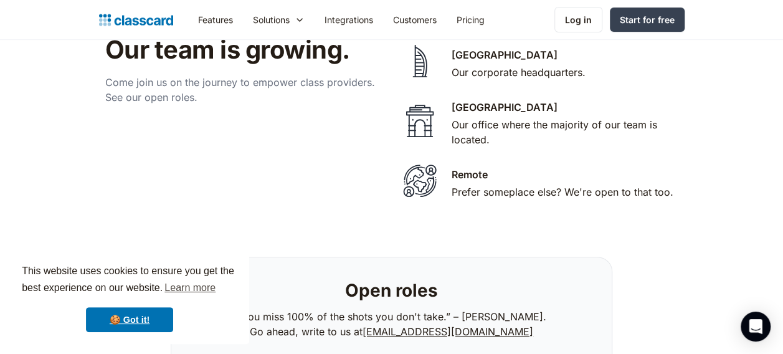
scroll to position [2592, 0]
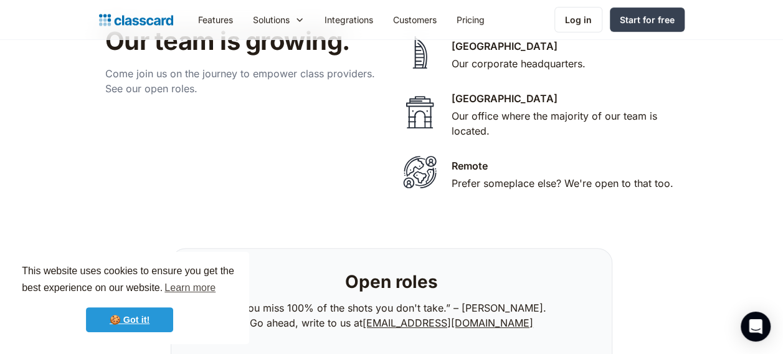
click at [117, 324] on link "🍪 Got it!" at bounding box center [129, 319] width 87 height 25
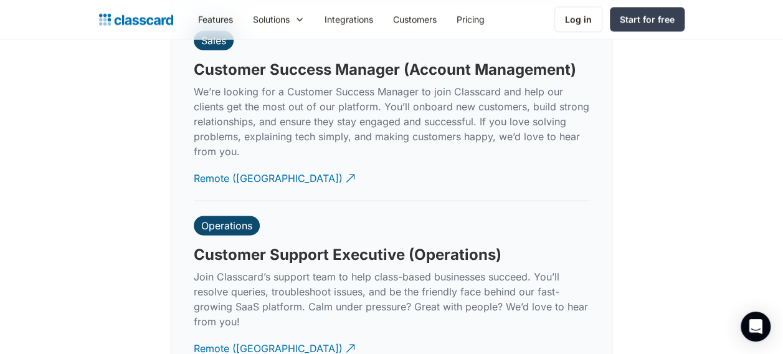
scroll to position [3548, 0]
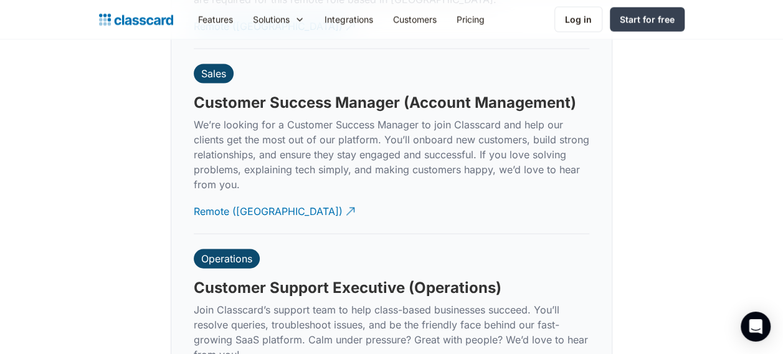
click at [247, 123] on p "We’re looking for a Customer Success Manager to join Classcard and help our cli…" at bounding box center [391, 154] width 395 height 75
click at [220, 197] on div "Remote (India)" at bounding box center [268, 206] width 149 height 24
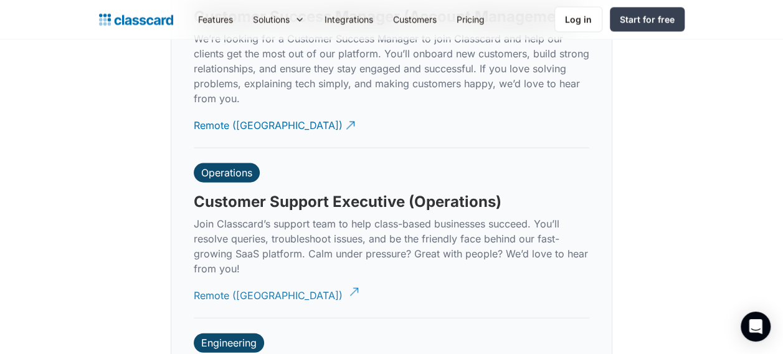
click at [237, 278] on div "Remote (India)" at bounding box center [268, 290] width 149 height 24
click at [389, 91] on div "Sales Customer Success Manager (Account Management) We’re looking for a Custome…" at bounding box center [391, 55] width 395 height 184
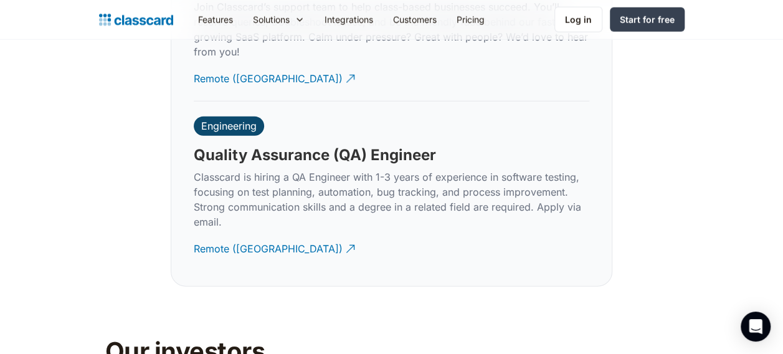
scroll to position [3870, 0]
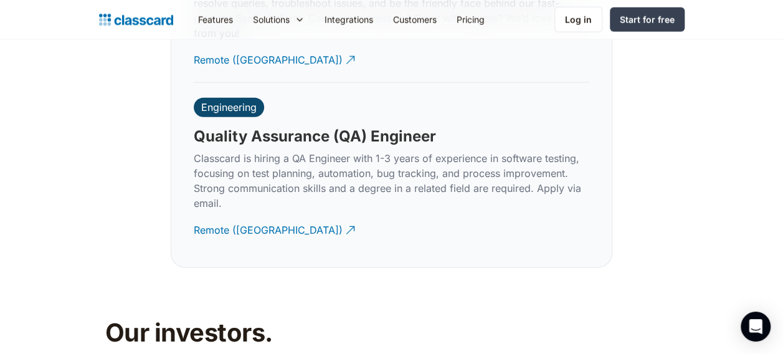
drag, startPoint x: 389, startPoint y: 91, endPoint x: 120, endPoint y: 235, distance: 305.6
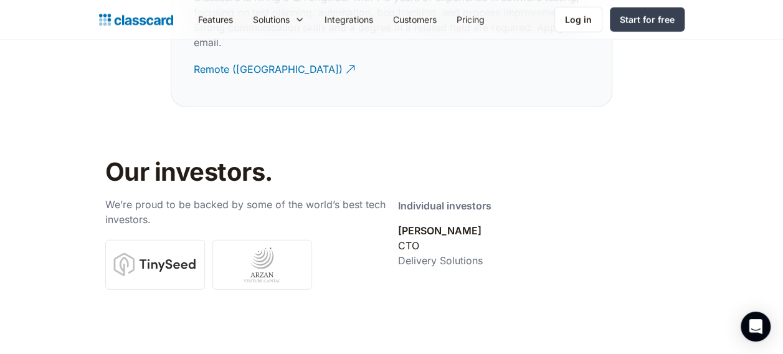
scroll to position [4030, 0]
click at [120, 240] on link at bounding box center [155, 265] width 100 height 50
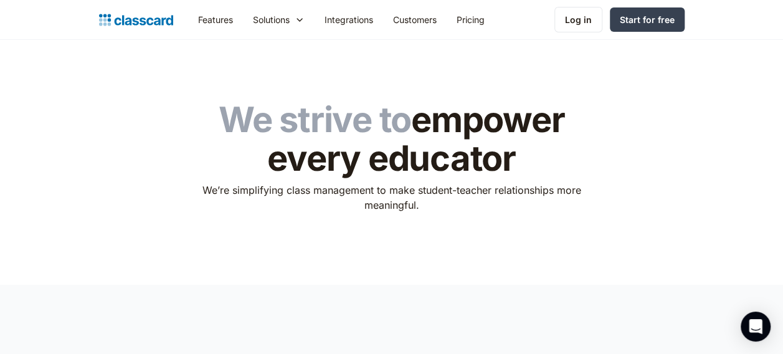
scroll to position [0, 0]
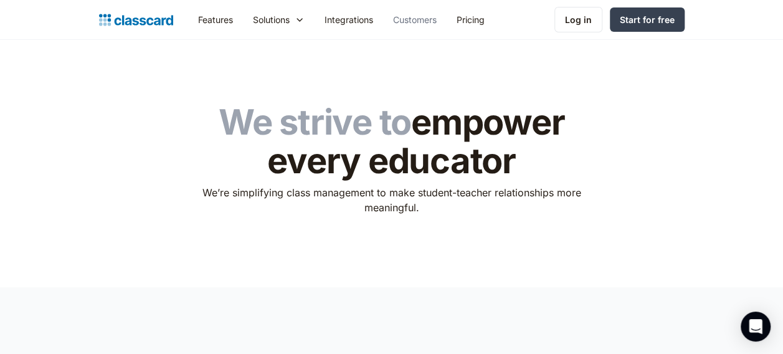
click at [408, 21] on link "Customers" at bounding box center [415, 20] width 64 height 28
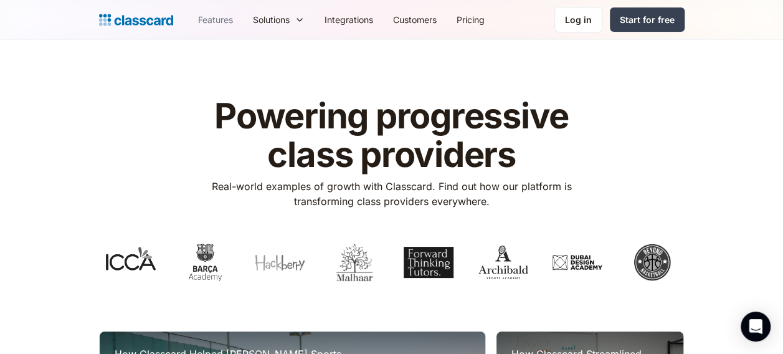
click at [212, 13] on link "Features" at bounding box center [215, 20] width 55 height 28
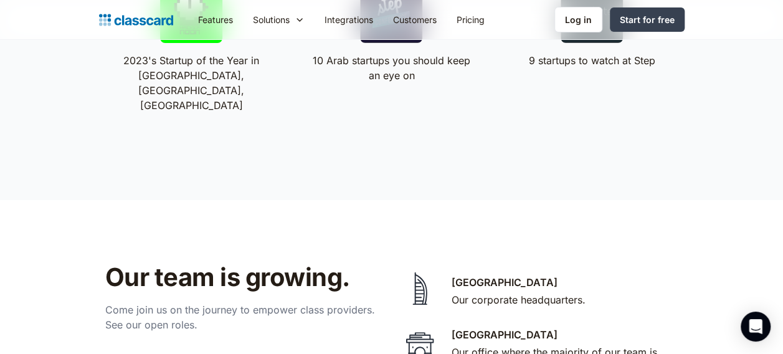
scroll to position [2356, 0]
